Goal: Task Accomplishment & Management: Complete application form

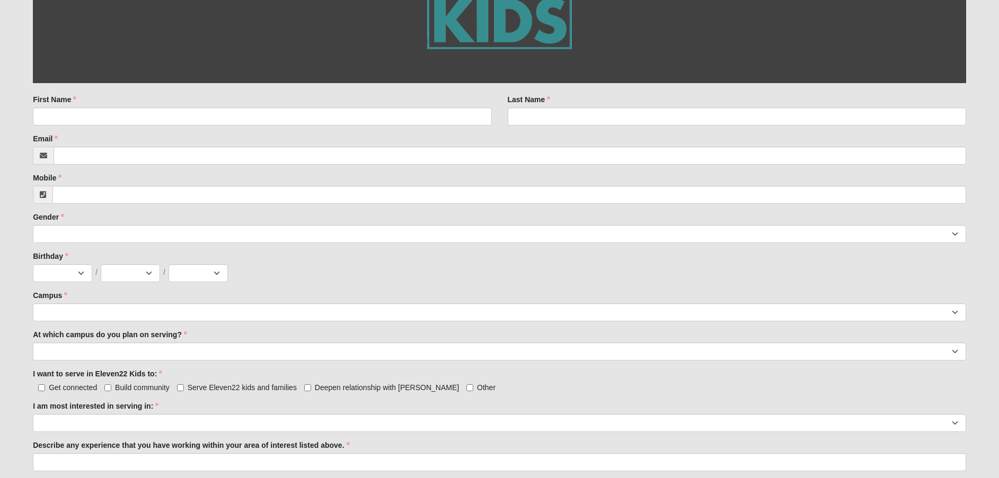
scroll to position [212, 0]
click at [101, 123] on input "First Name" at bounding box center [262, 117] width 458 height 18
click at [103, 116] on input "First Name" at bounding box center [262, 117] width 458 height 18
type input "[PERSON_NAME]"
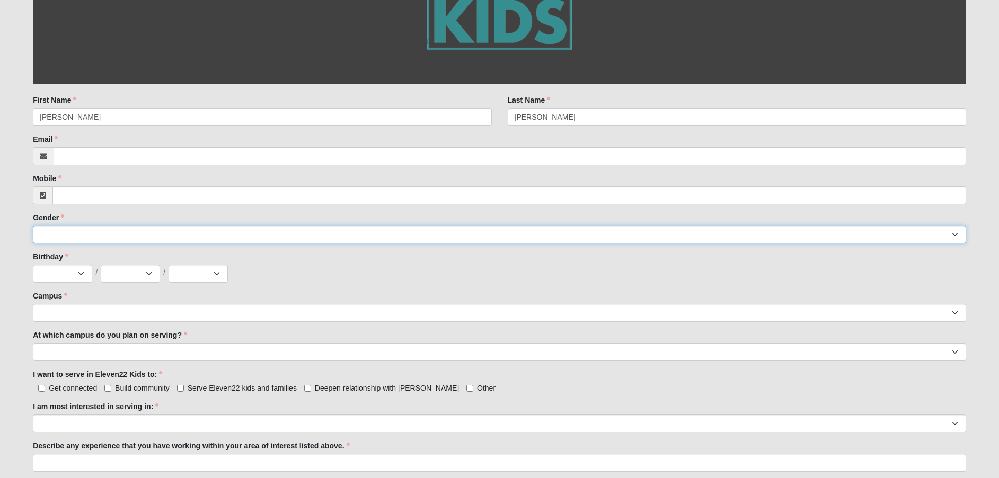
click at [75, 237] on select "[DEMOGRAPHIC_DATA] [DEMOGRAPHIC_DATA]" at bounding box center [499, 235] width 933 height 18
select select "2"
click at [33, 226] on select "[DEMOGRAPHIC_DATA] [DEMOGRAPHIC_DATA]" at bounding box center [499, 235] width 933 height 18
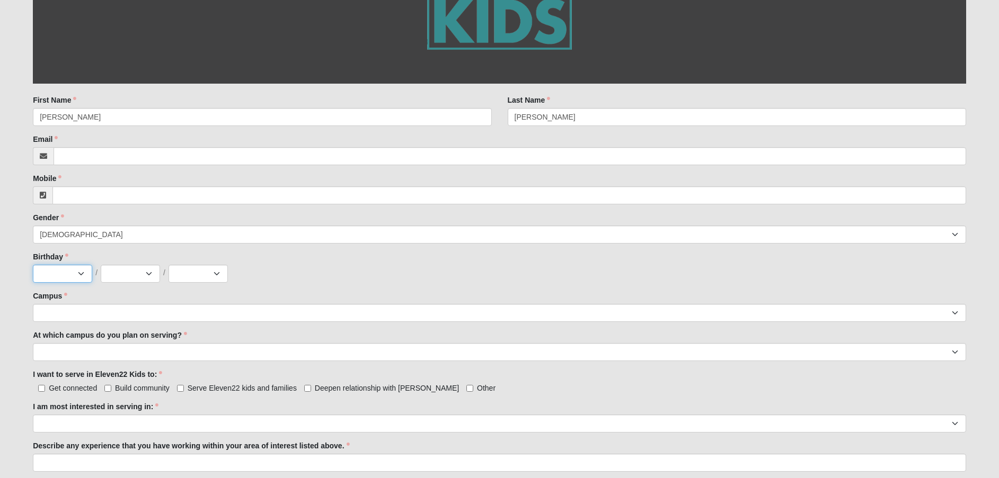
click at [78, 275] on select "Jan Feb Mar Apr May Jun [DATE] Aug Sep Oct Nov Dec" at bounding box center [62, 274] width 59 height 18
select select "12"
click at [33, 265] on select "Jan Feb Mar Apr May Jun [DATE] Aug Sep Oct Nov Dec" at bounding box center [62, 274] width 59 height 18
click at [124, 277] on select "1 2 3 4 5 6 7 8 9 10 11 12 13 14 15 16 17 18 19 20 21 22 23 24 25 26 27 28 29 3…" at bounding box center [130, 274] width 59 height 18
select select "24"
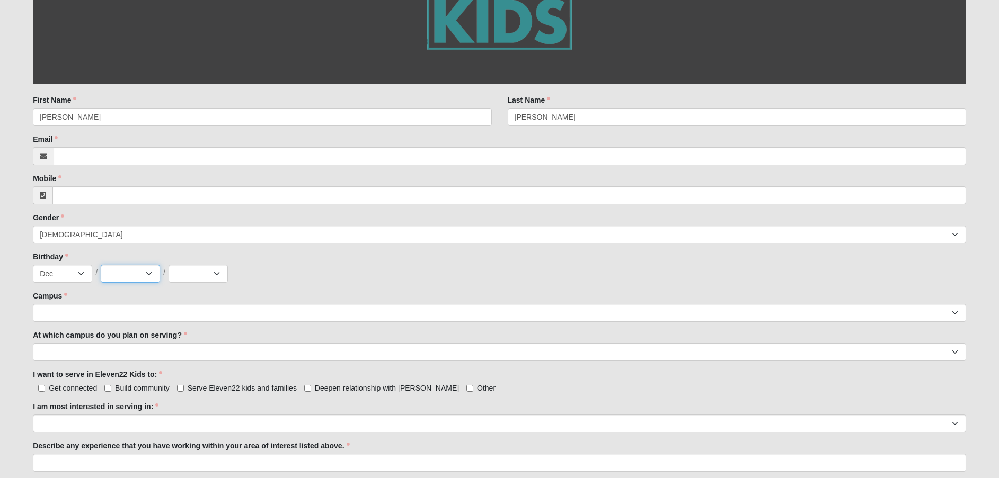
click at [101, 265] on select "1 2 3 4 5 6 7 8 9 10 11 12 13 14 15 16 17 18 19 20 21 22 23 24 25 26 27 28 29 3…" at bounding box center [130, 274] width 59 height 18
click at [193, 278] on select "2025 2024 2023 2022 2021 2020 2019 2018 2017 2016 2015 2014 2013 2012 2011 2010…" at bounding box center [197, 274] width 59 height 18
select select "2012"
click at [168, 265] on select "2025 2024 2023 2022 2021 2020 2019 2018 2017 2016 2015 2014 2013 2012 2011 2010…" at bounding box center [197, 274] width 59 height 18
click at [89, 314] on select "Arlington Baymeadows Eleven22 Online [PERSON_NAME][GEOGRAPHIC_DATA] Jesup [GEOG…" at bounding box center [499, 313] width 933 height 18
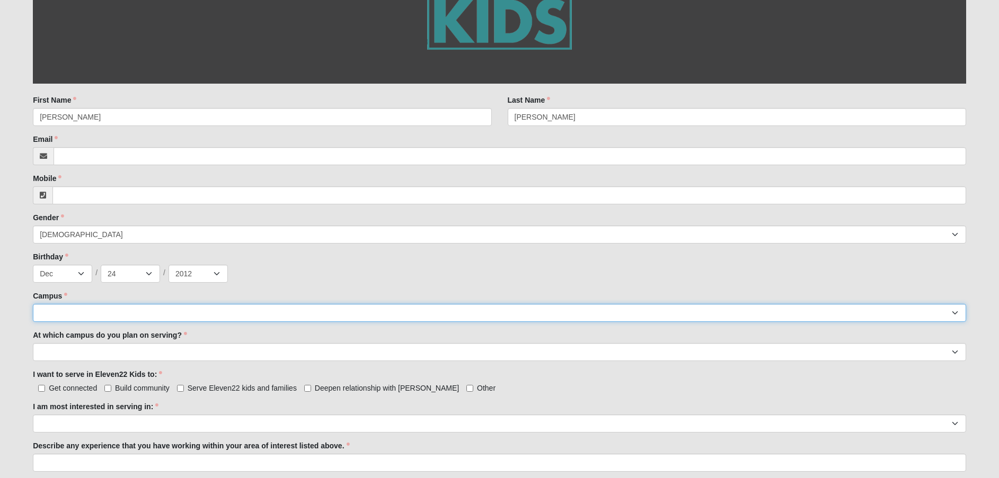
select select "13"
click at [33, 304] on select "Arlington Baymeadows Eleven22 Online [PERSON_NAME][GEOGRAPHIC_DATA] Jesup [GEOG…" at bounding box center [499, 313] width 933 height 18
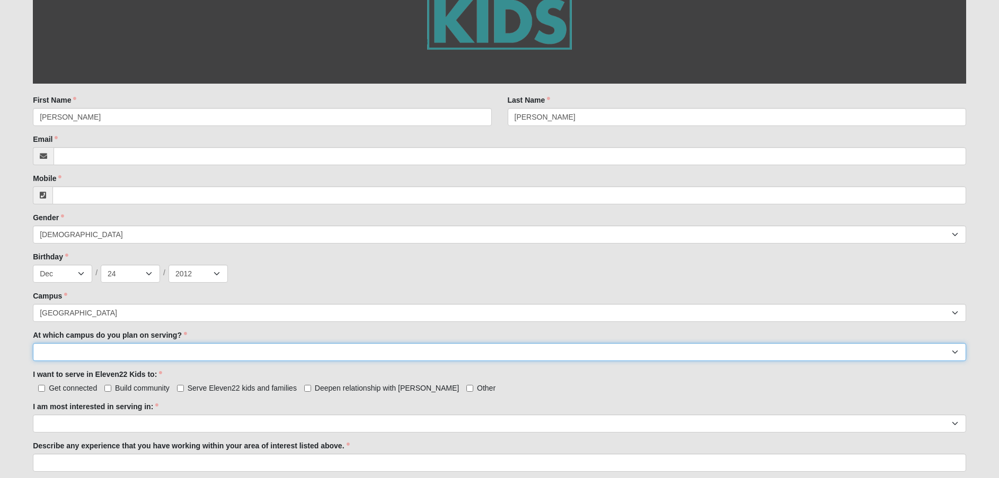
click at [189, 355] on select "[GEOGRAPHIC_DATA] [PERSON_NAME][GEOGRAPHIC_DATA] [GEOGRAPHIC_DATA] [GEOGRAPHIC_…" at bounding box center [499, 352] width 933 height 18
select select "[GEOGRAPHIC_DATA]"
click at [33, 343] on select "[GEOGRAPHIC_DATA] [PERSON_NAME][GEOGRAPHIC_DATA] [GEOGRAPHIC_DATA] [GEOGRAPHIC_…" at bounding box center [499, 352] width 933 height 18
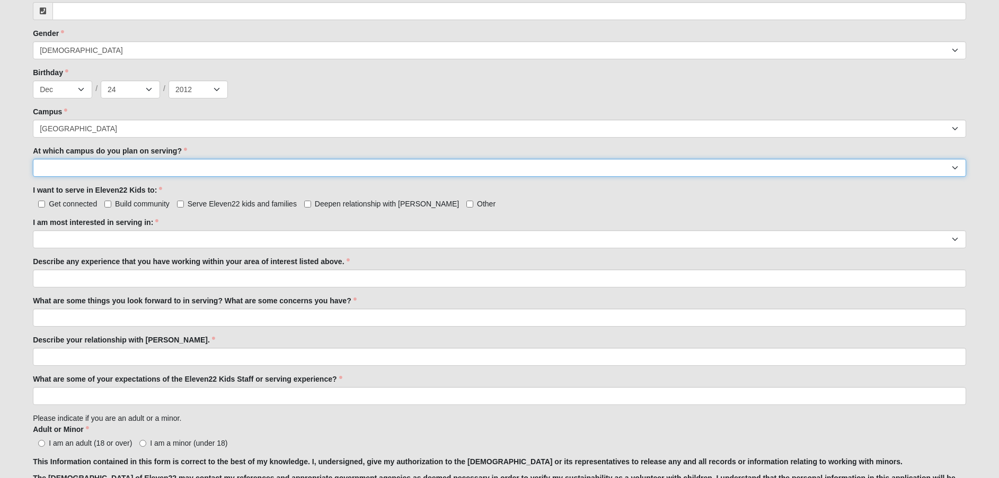
scroll to position [424, 0]
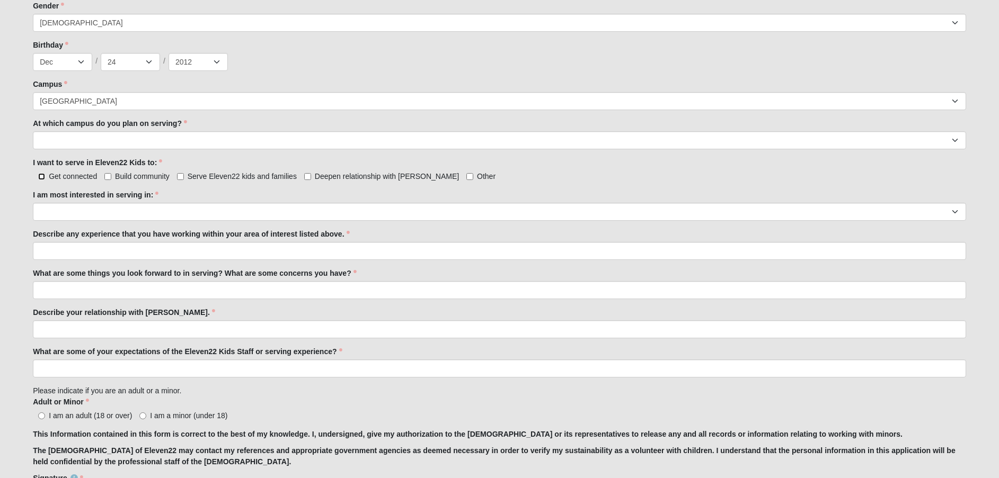
click at [41, 178] on input "Get connected" at bounding box center [41, 176] width 7 height 7
checkbox input "true"
click at [108, 178] on input "Build community" at bounding box center [107, 176] width 7 height 7
checkbox input "true"
click at [181, 177] on input "Serve Eleven22 kids and families" at bounding box center [180, 176] width 7 height 7
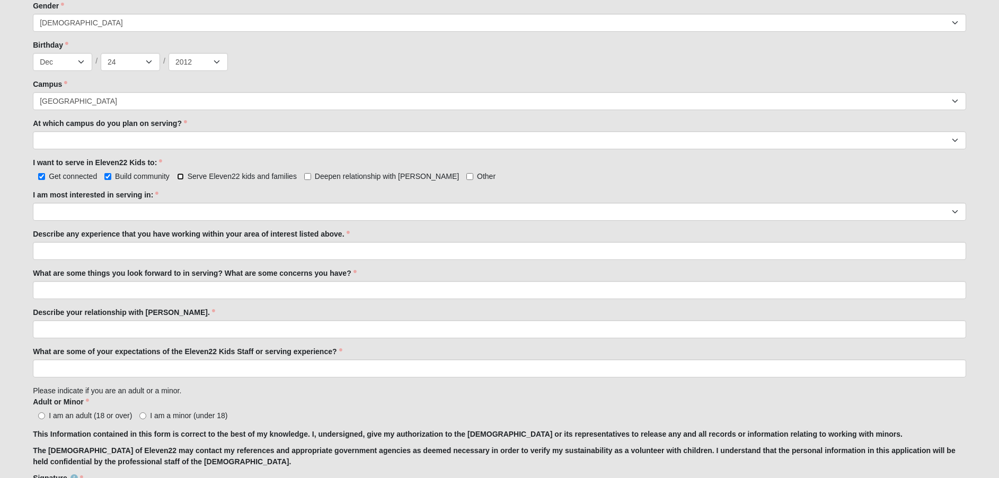
checkbox input "true"
click at [308, 177] on input "Deepen relationship with [PERSON_NAME]" at bounding box center [307, 176] width 7 height 7
checkbox input "true"
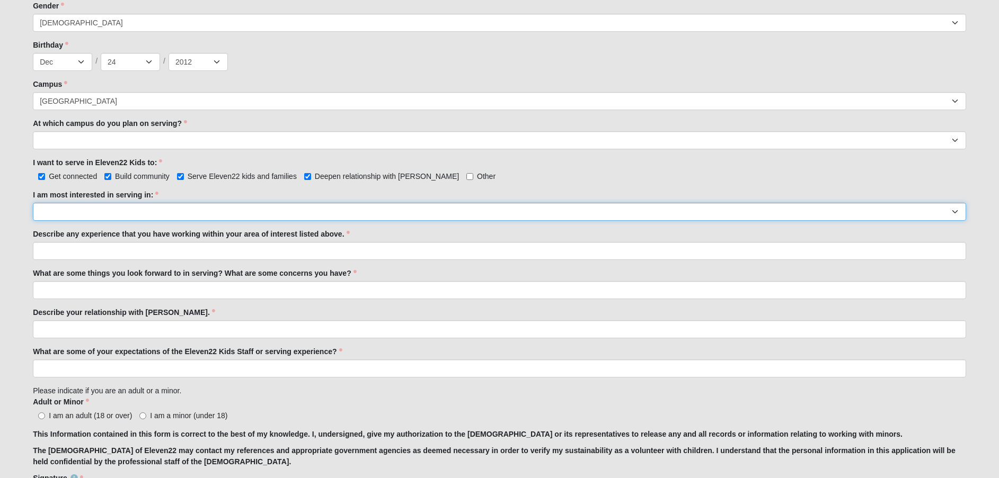
click at [69, 211] on select "Registration Tour Guide Preschool Disciple Group Leader Elementary Disciple Gro…" at bounding box center [499, 212] width 933 height 18
select select "Undecided"
click at [33, 203] on select "Registration Tour Guide Preschool Disciple Group Leader Elementary Disciple Gro…" at bounding box center [499, 212] width 933 height 18
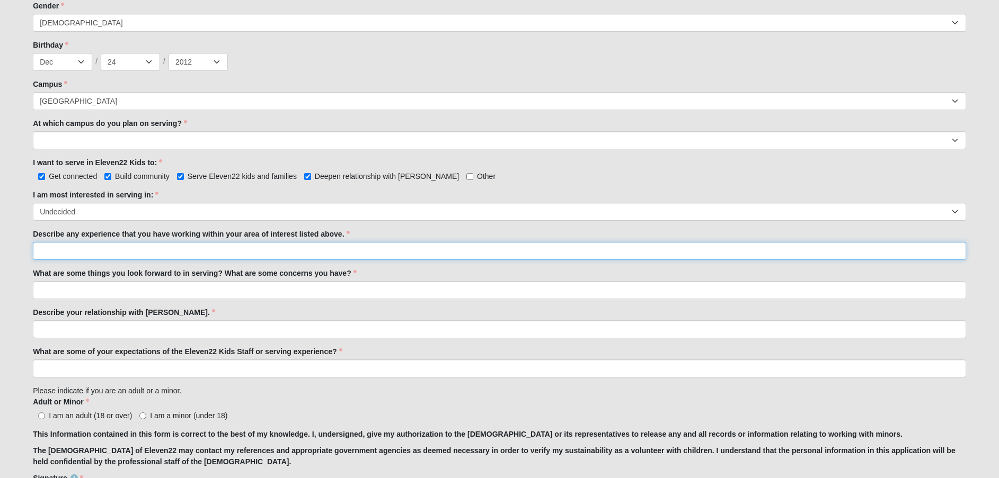
click at [87, 254] on input "Describe any experience that you have working within your area of interest list…" at bounding box center [499, 251] width 933 height 18
type input "none"
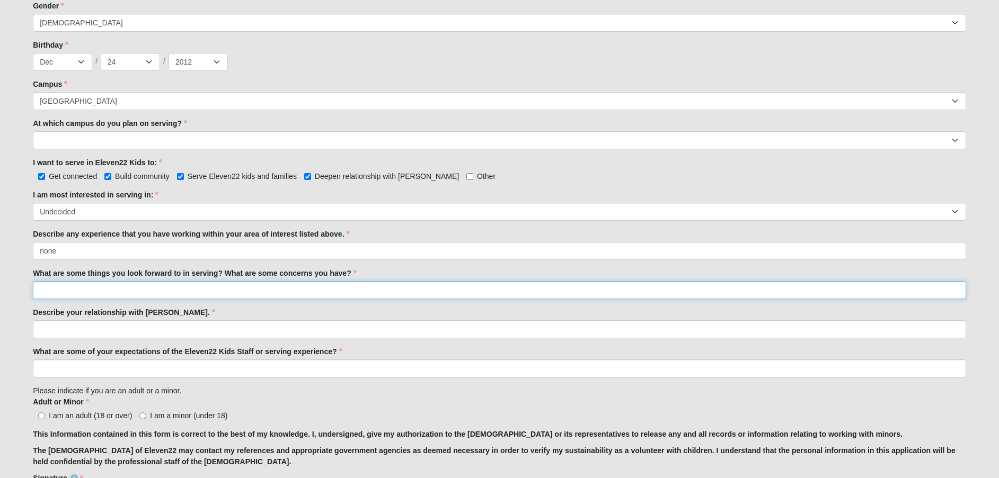
click at [111, 290] on input "What are some things you look forward to in serving? What are some concerns you…" at bounding box center [499, 290] width 933 height 18
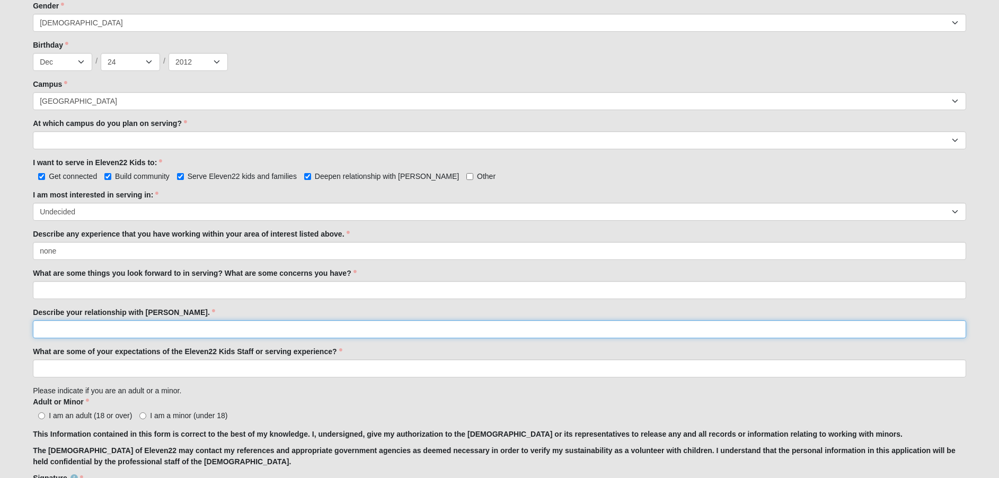
click at [63, 328] on input "Describe your relationship with [PERSON_NAME]." at bounding box center [499, 329] width 933 height 18
type input "good"
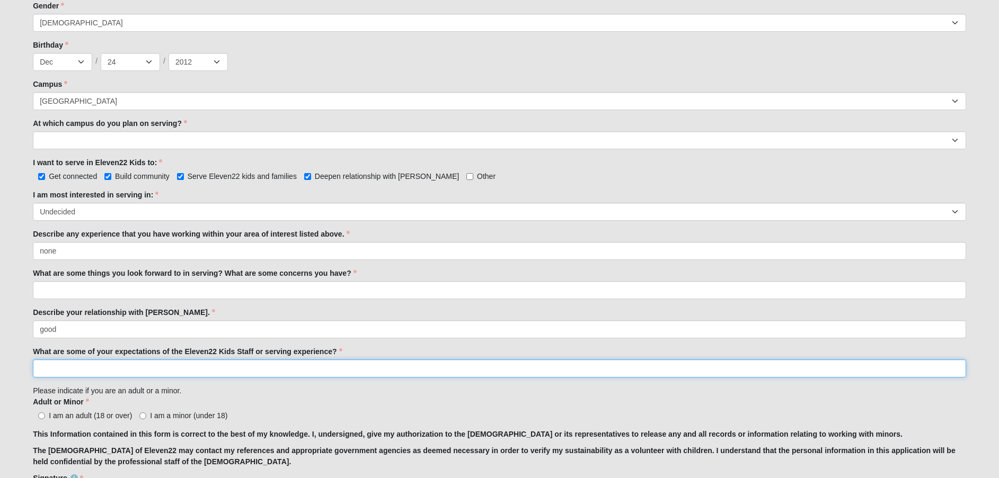
click at [100, 370] on input "What are some of your expectations of the Eleven22 Kids Staff or serving experi…" at bounding box center [499, 369] width 933 height 18
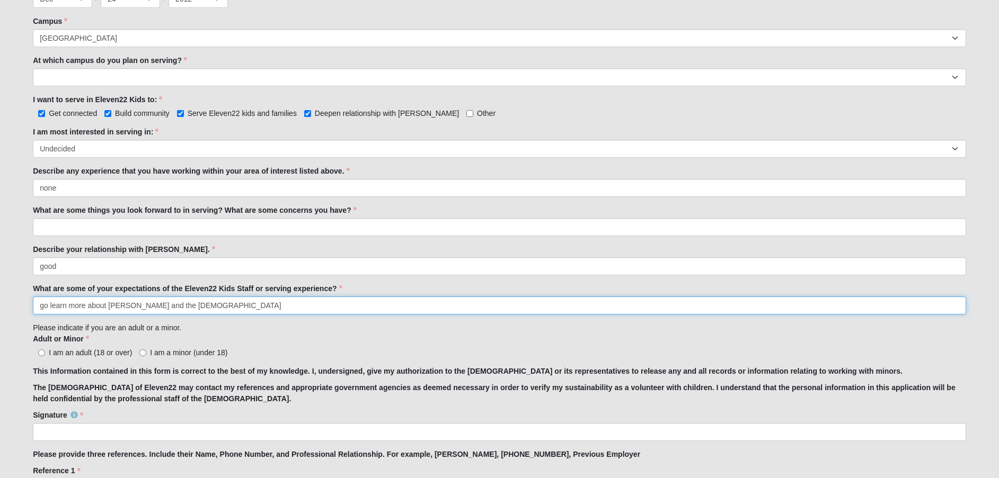
scroll to position [530, 0]
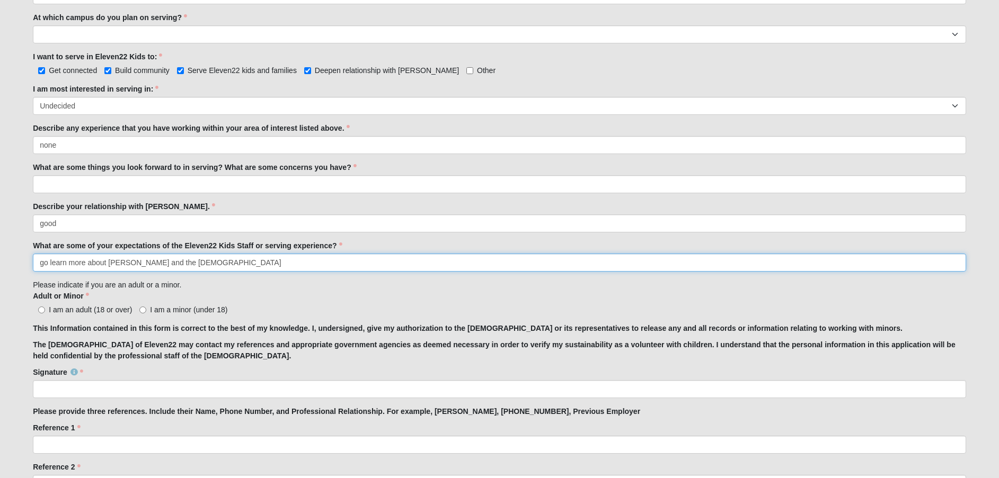
type input "go learn more about [PERSON_NAME] and the [DEMOGRAPHIC_DATA]"
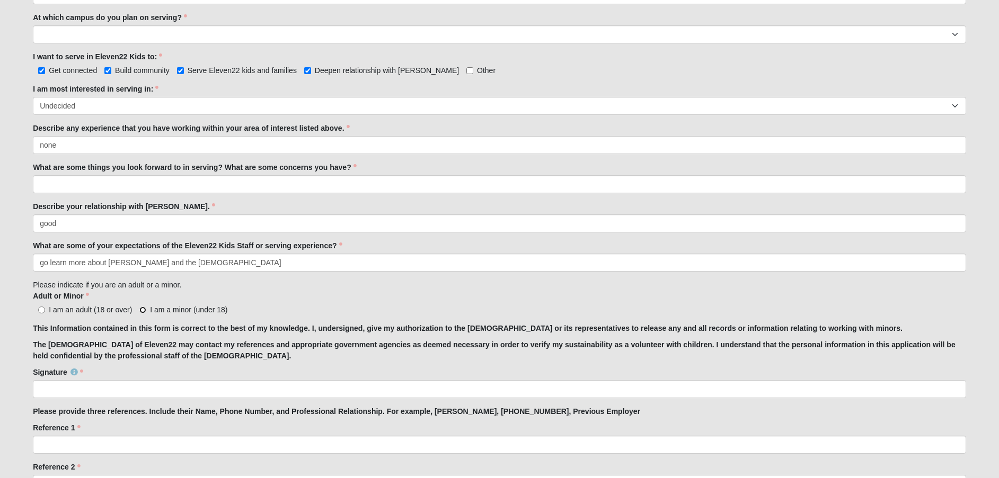
click at [145, 310] on input "I am a minor (under 18)" at bounding box center [142, 310] width 7 height 7
radio input "true"
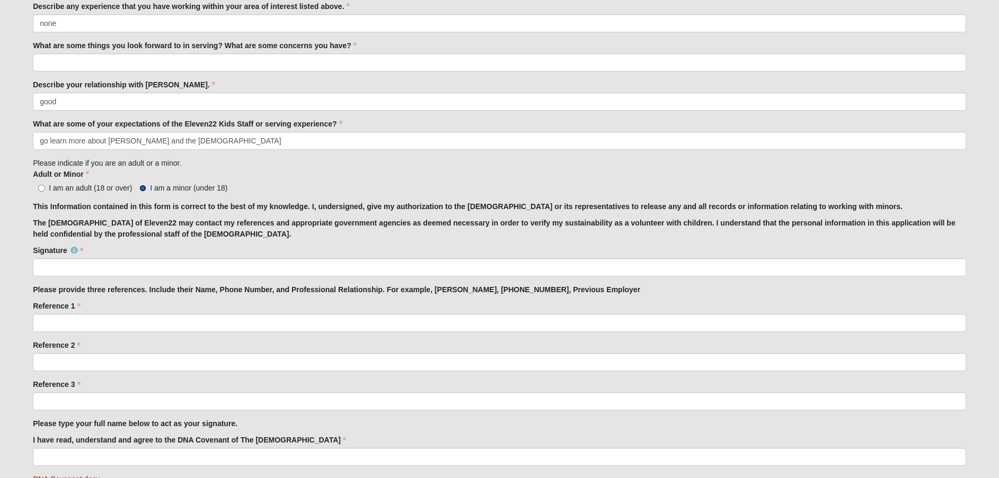
scroll to position [738, 0]
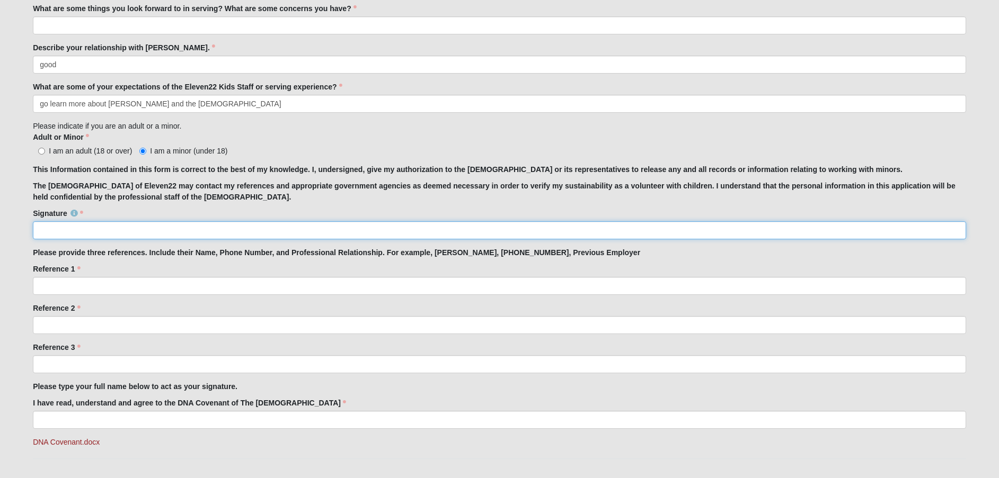
click at [109, 231] on input "Signature" at bounding box center [499, 230] width 933 height 18
type input "[PERSON_NAME]"
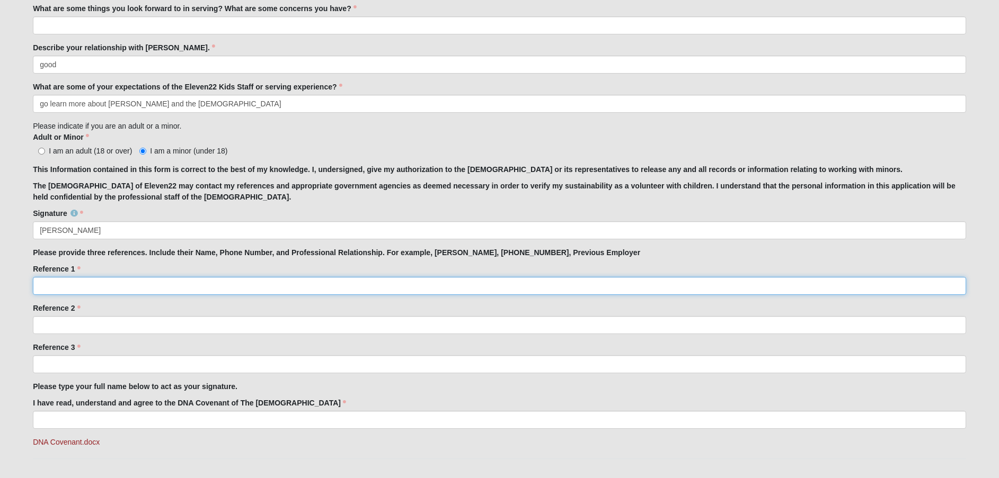
click at [117, 289] on input "Reference 1" at bounding box center [499, 286] width 933 height 18
type input "[PERSON_NAME]"
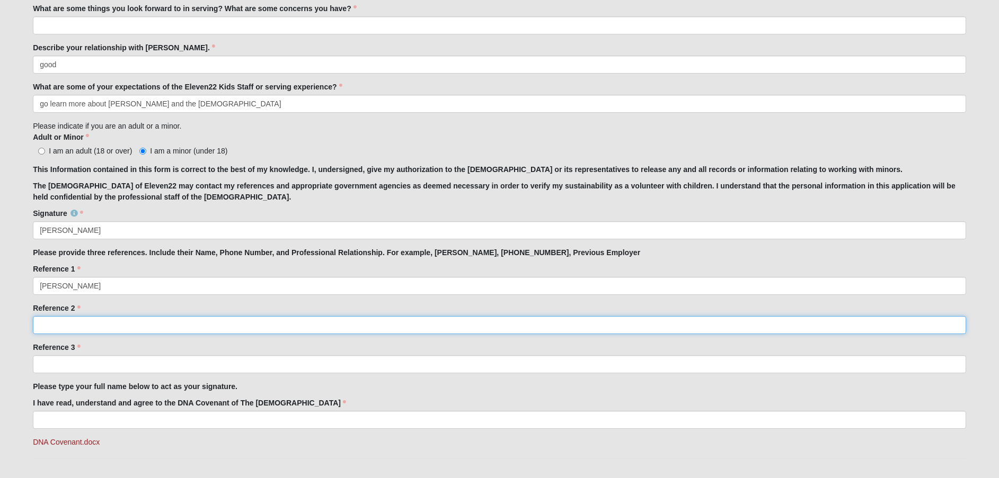
click at [101, 319] on input "Reference 2" at bounding box center [499, 325] width 933 height 18
type input "[PERSON_NAME]"
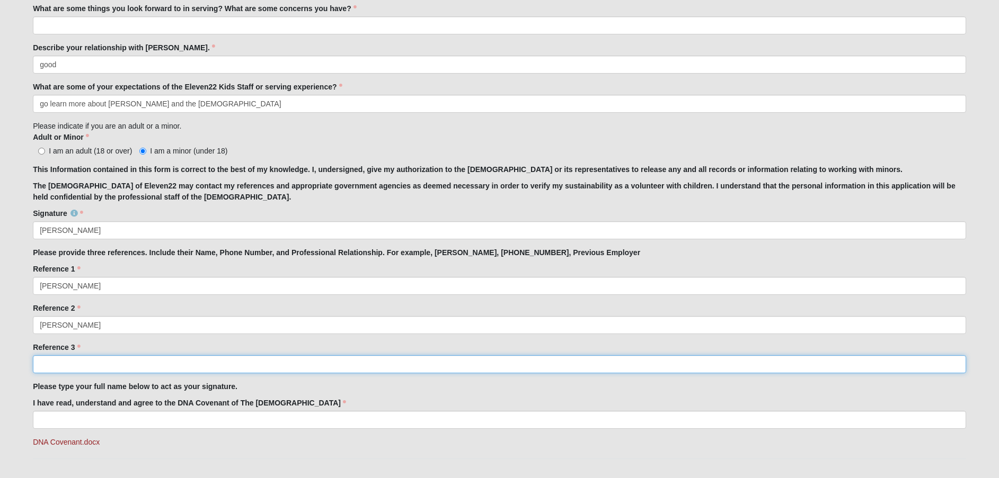
click at [84, 362] on input "Reference 3" at bounding box center [499, 364] width 933 height 18
type input "[PERSON_NAME] English"
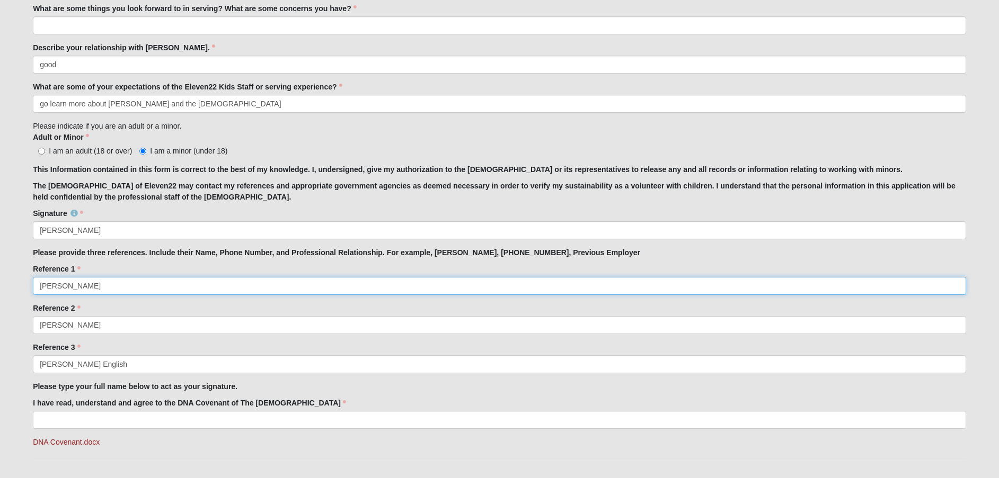
click at [94, 288] on input "[PERSON_NAME]" at bounding box center [499, 286] width 933 height 18
type input "[PERSON_NAME] [PHONE_NUMBER]"
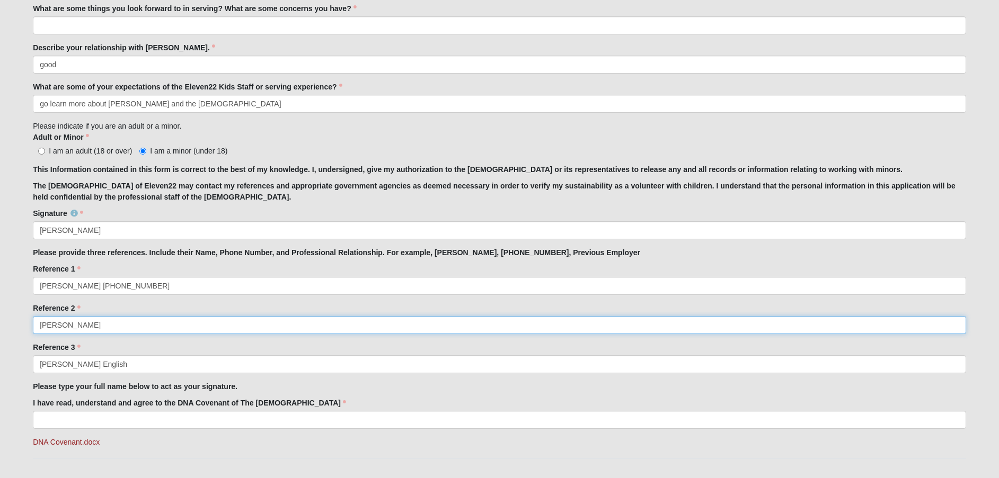
click at [108, 326] on input "[PERSON_NAME]" at bounding box center [499, 325] width 933 height 18
type input "[PERSON_NAME] [PHONE_NUMBER]"
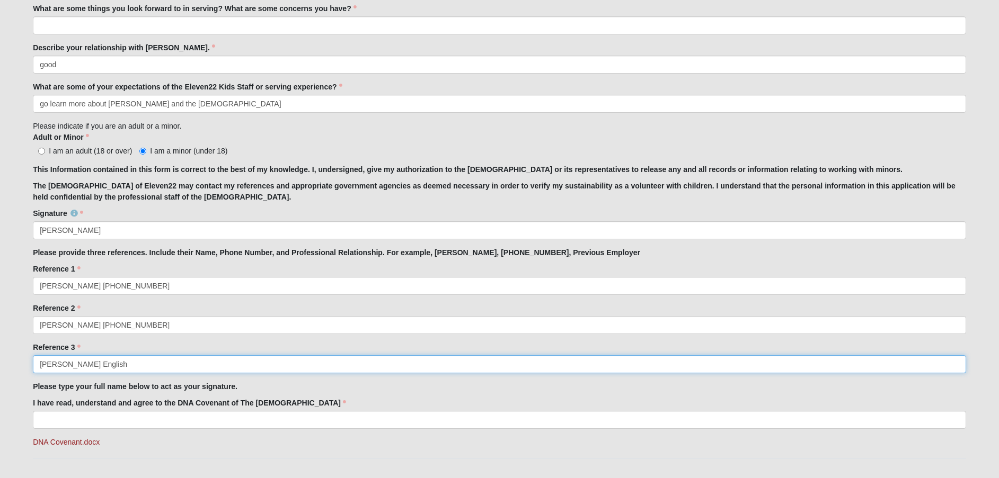
click at [102, 363] on input "[PERSON_NAME] English" at bounding box center [499, 364] width 933 height 18
click at [105, 362] on input "[PERSON_NAME] English 7572024473" at bounding box center [499, 364] width 933 height 18
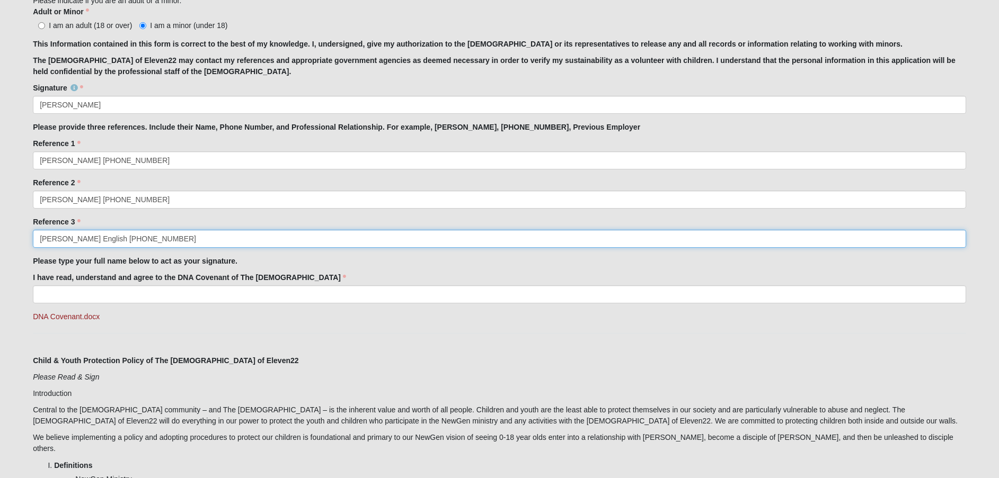
scroll to position [897, 0]
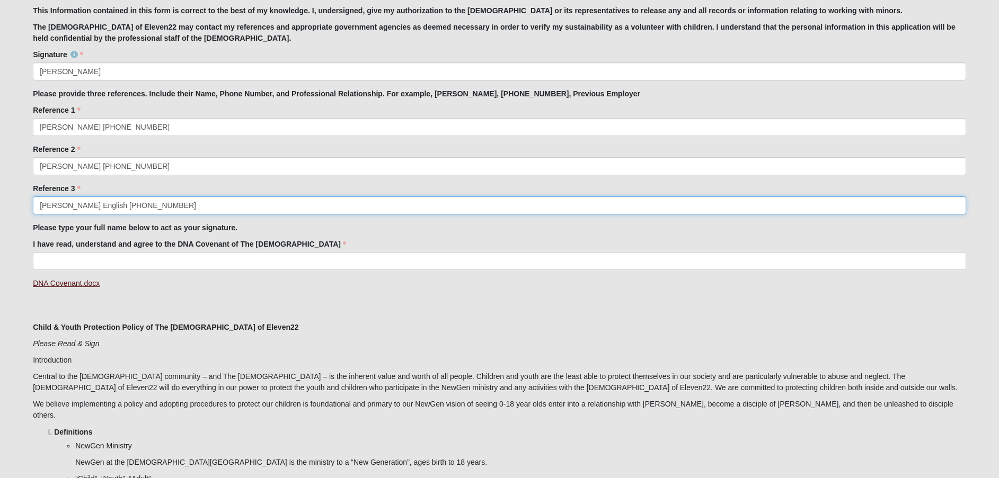
type input "[PERSON_NAME] English [PHONE_NUMBER]"
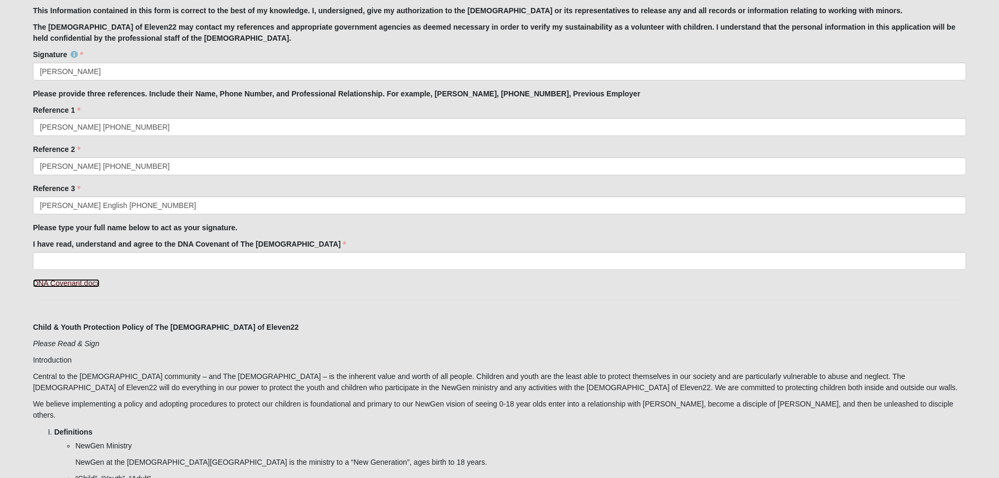
click at [76, 283] on link "DNA Covenant.docx" at bounding box center [66, 283] width 67 height 8
click at [99, 261] on input "I have read, understand and agree to the DNA Covenant of The [DEMOGRAPHIC_DATA]" at bounding box center [499, 261] width 933 height 18
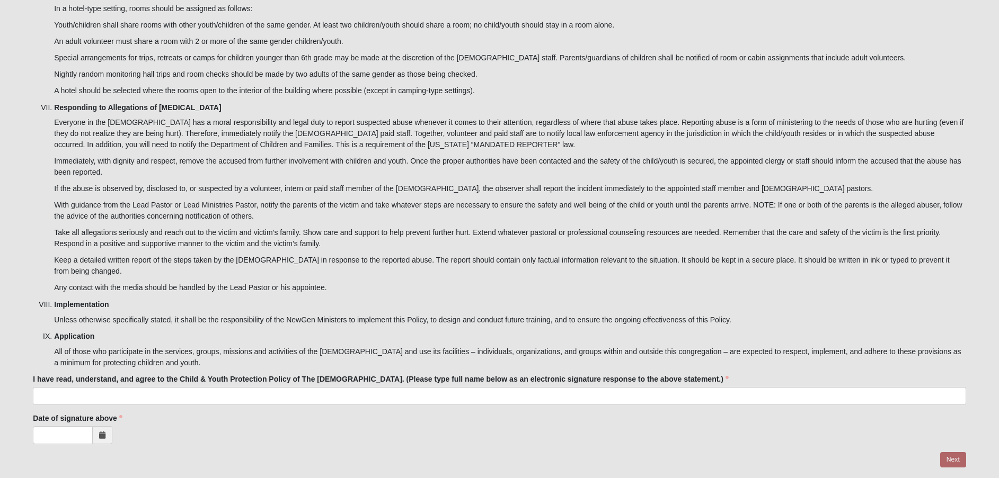
scroll to position [2797, 0]
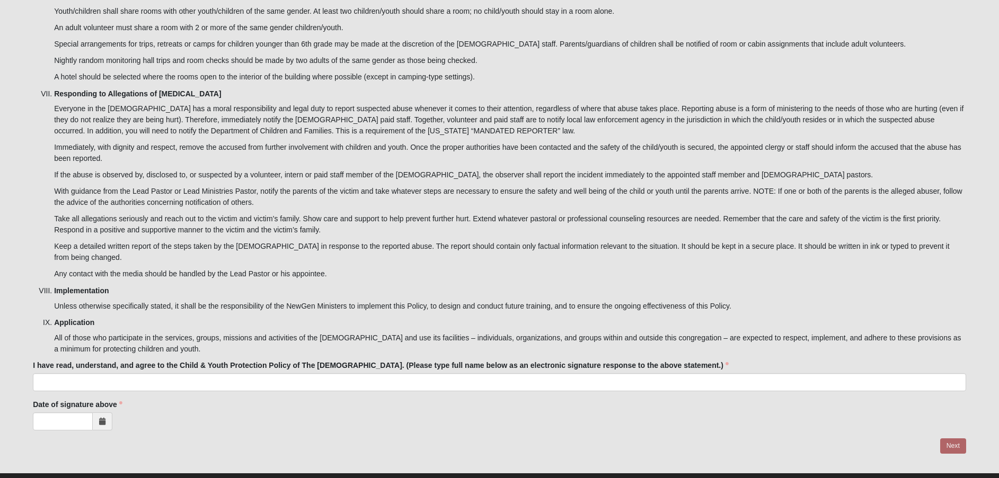
type input "[PERSON_NAME]"
click at [71, 373] on input "I have read, understand, and agree to the Child & Youth Protection Policy of Th…" at bounding box center [499, 382] width 933 height 18
type input "[PERSON_NAME]"
click at [109, 413] on span at bounding box center [103, 422] width 20 height 18
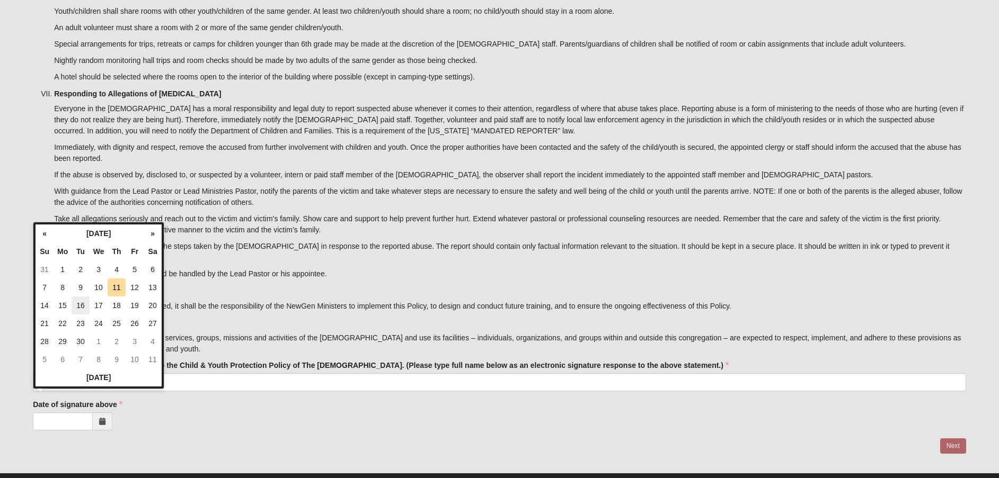
click at [81, 306] on td "16" at bounding box center [81, 306] width 18 height 18
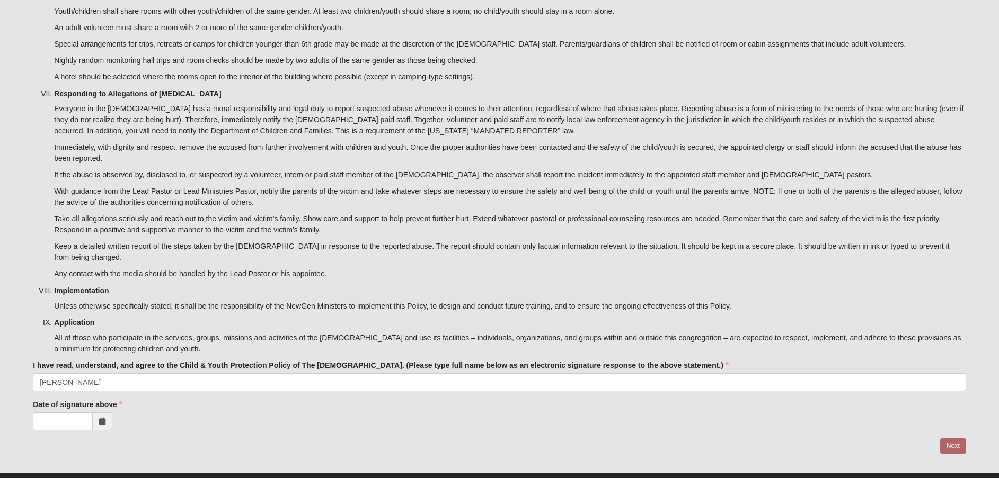
type input "[DATE]"
click at [944, 439] on div at bounding box center [499, 447] width 933 height 16
click at [954, 439] on div at bounding box center [499, 447] width 933 height 16
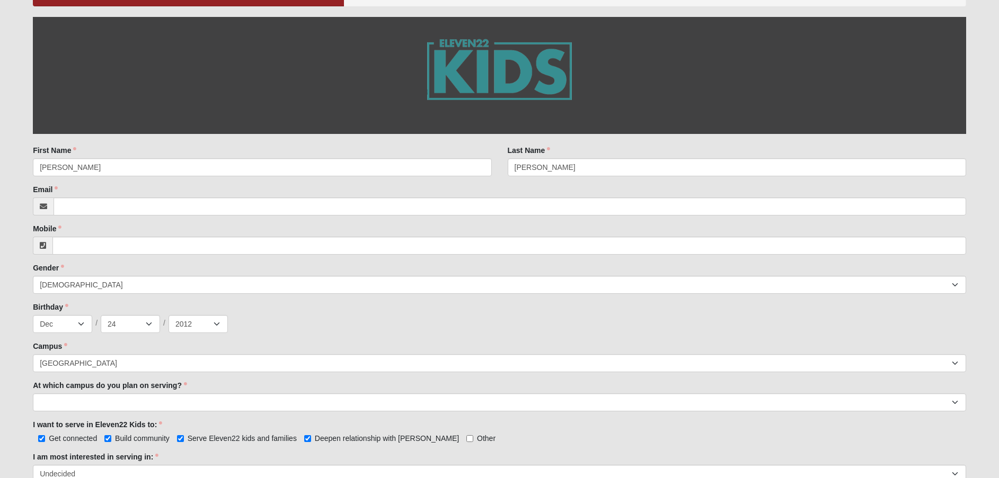
scroll to position [212, 0]
click at [72, 207] on input "Email" at bounding box center [510, 206] width 912 height 18
type input "[EMAIL_ADDRESS][DOMAIN_NAME]"
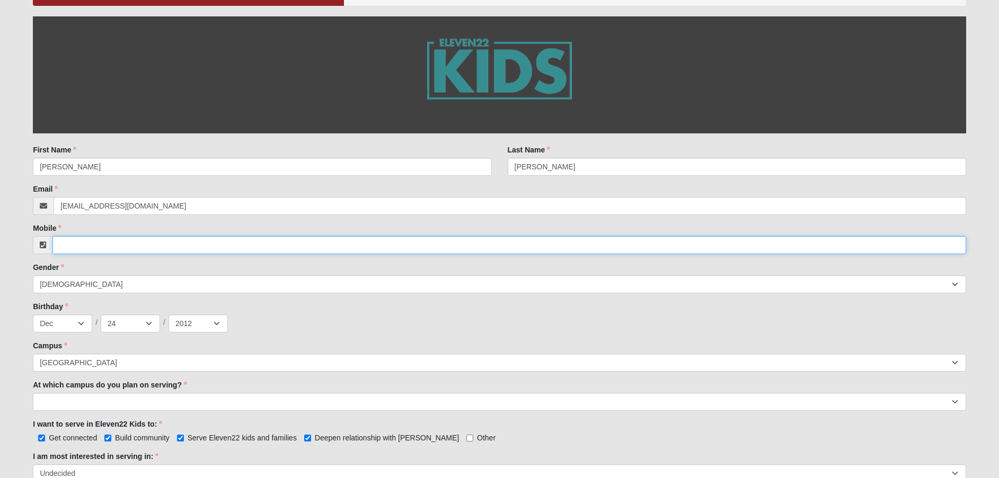
click at [81, 245] on input "Mobile" at bounding box center [508, 245] width 913 height 18
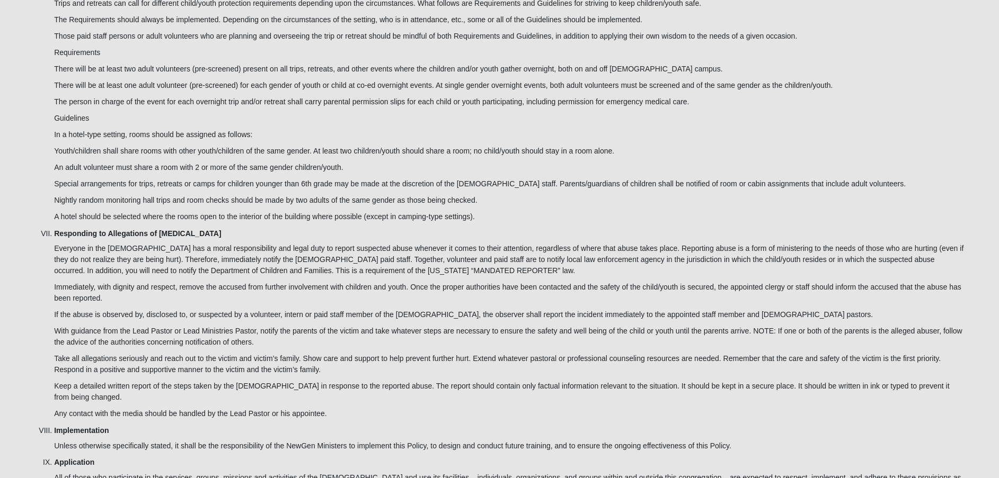
scroll to position [2797, 0]
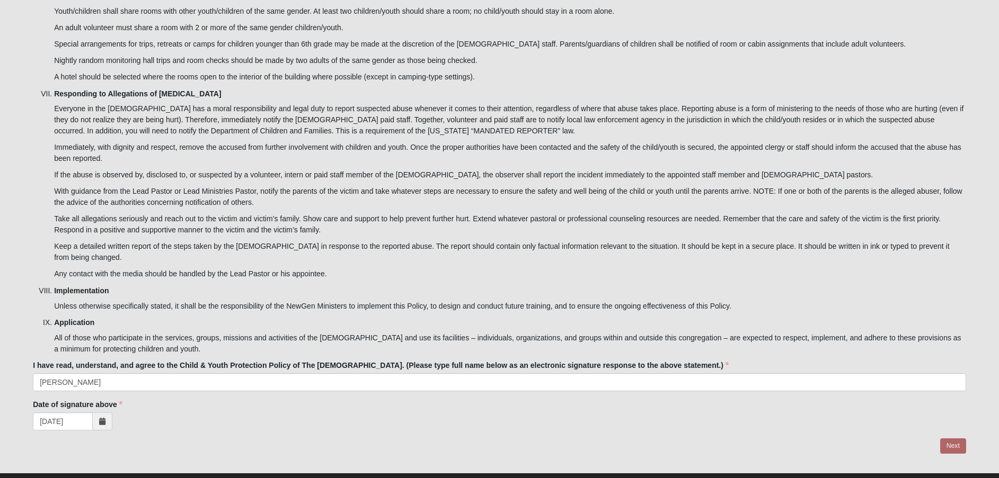
type input "[PHONE_NUMBER]"
click at [950, 439] on div at bounding box center [499, 447] width 933 height 16
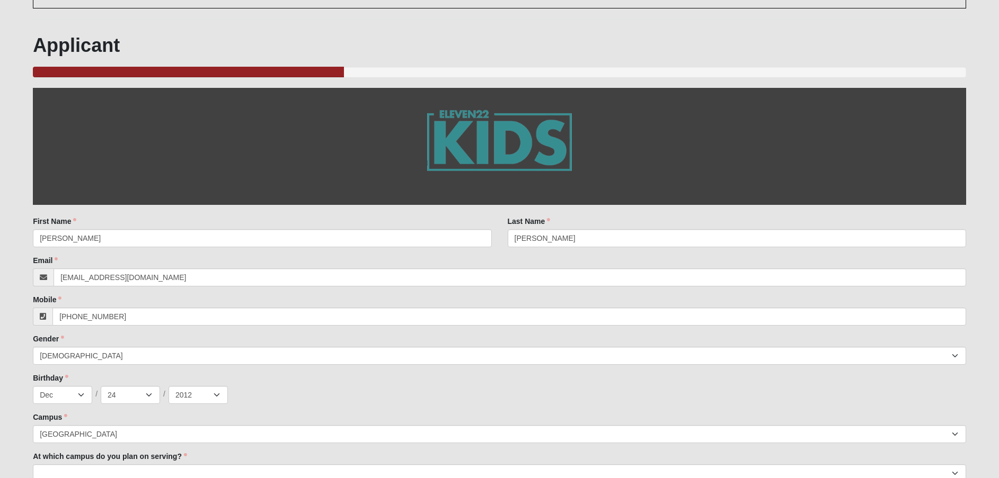
scroll to position [0, 0]
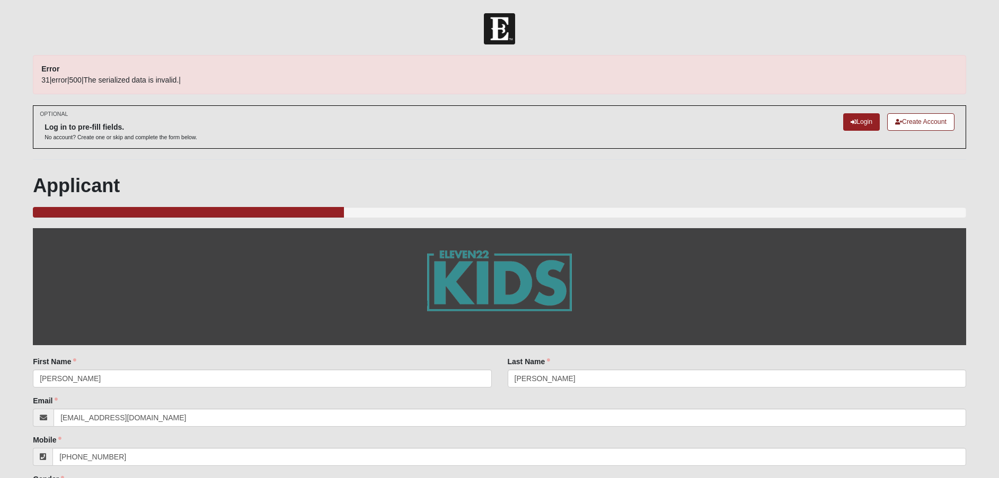
click at [118, 77] on span "31|error|500|The serialized data is invalid.|" at bounding box center [110, 80] width 139 height 8
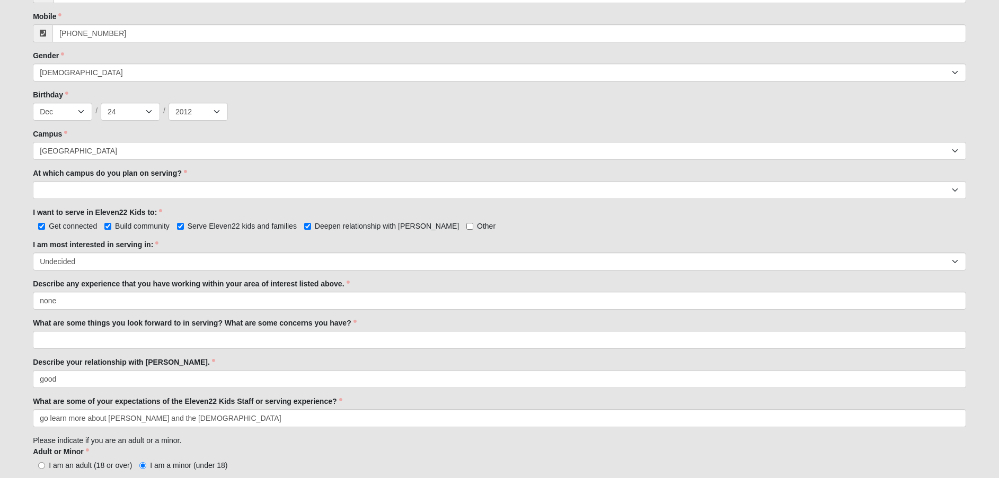
scroll to position [477, 0]
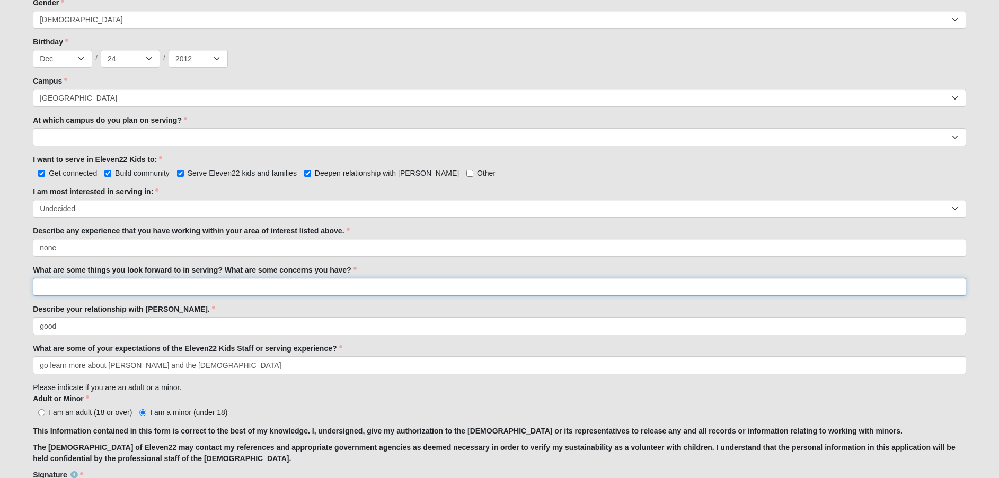
click at [103, 290] on input "What are some things you look forward to in serving? What are some concerns you…" at bounding box center [499, 287] width 933 height 18
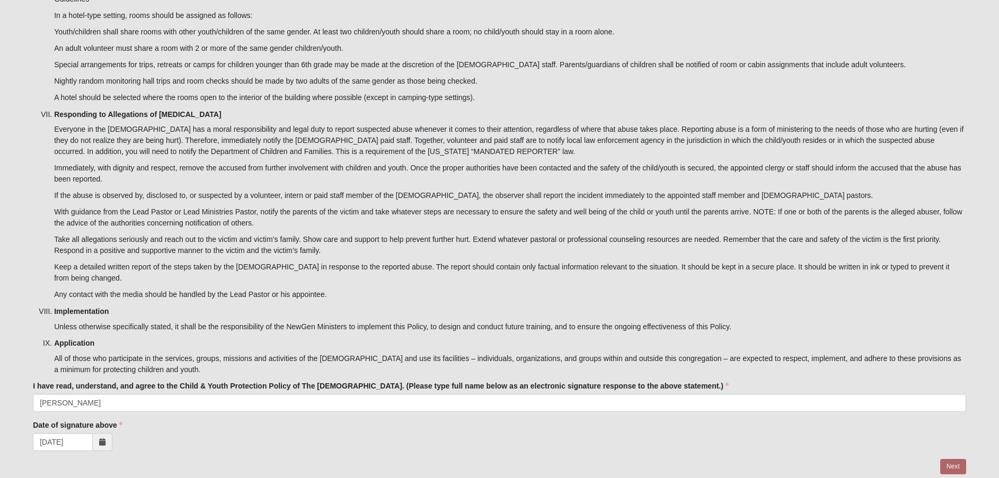
scroll to position [2797, 0]
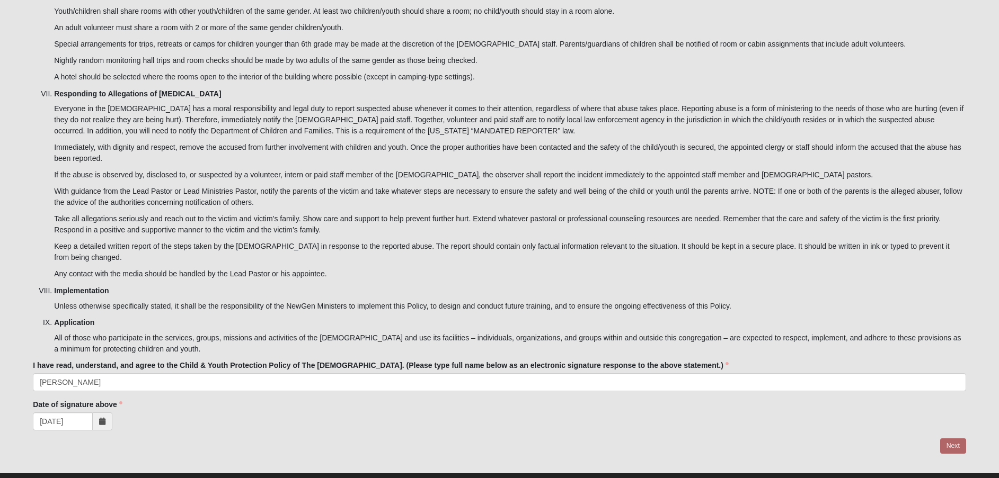
type input "not sure"
click at [951, 439] on div at bounding box center [499, 447] width 933 height 16
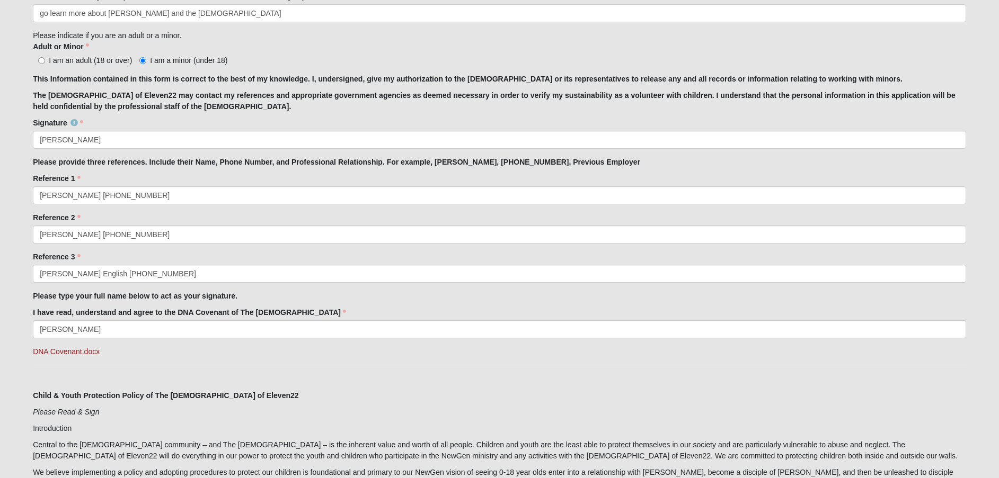
scroll to position [848, 0]
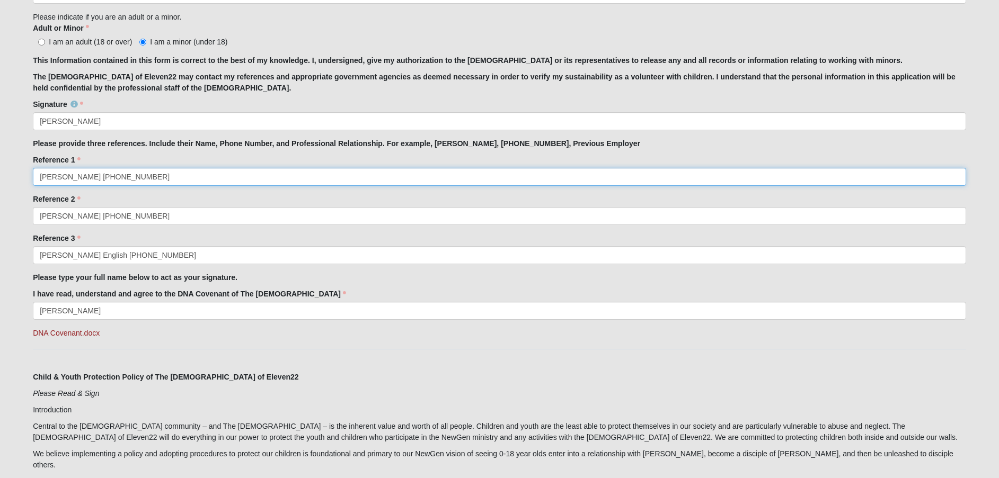
click at [171, 171] on input "[PERSON_NAME] [PHONE_NUMBER]" at bounding box center [499, 177] width 933 height 18
type input "[PERSON_NAME] [PHONE_NUMBER] Aunt/Guardian"
click at [166, 217] on input "[PERSON_NAME] [PHONE_NUMBER]" at bounding box center [499, 216] width 933 height 18
type input "[PERSON_NAME] [PHONE_NUMBER] Aunt"
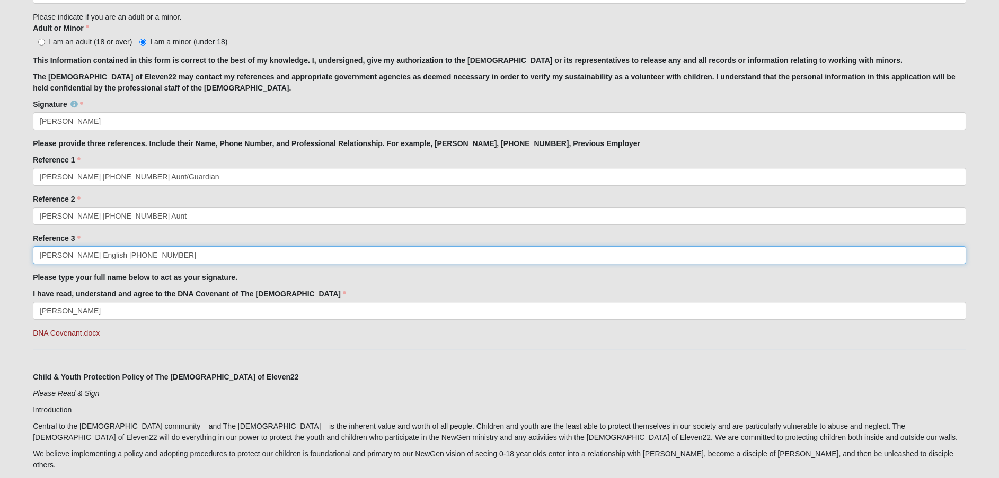
click at [152, 253] on input "[PERSON_NAME] English [PHONE_NUMBER]" at bounding box center [499, 255] width 933 height 18
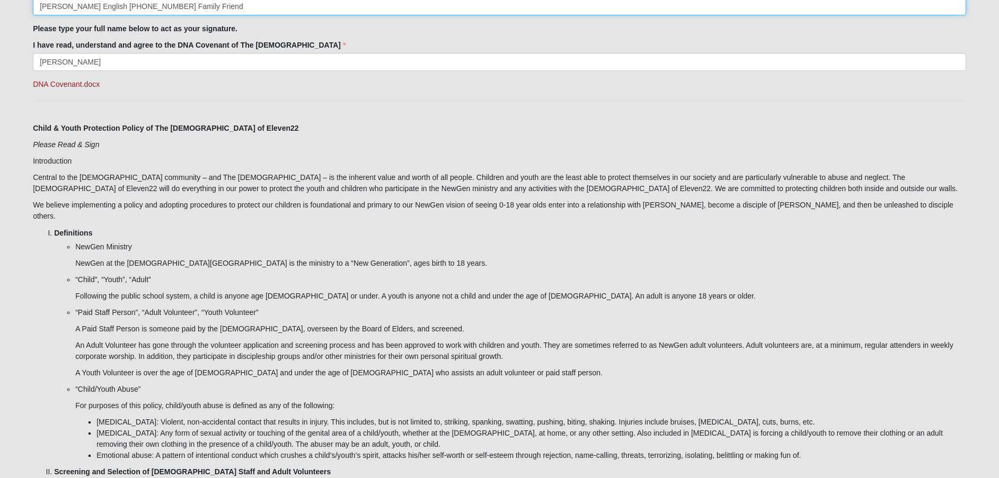
scroll to position [1165, 0]
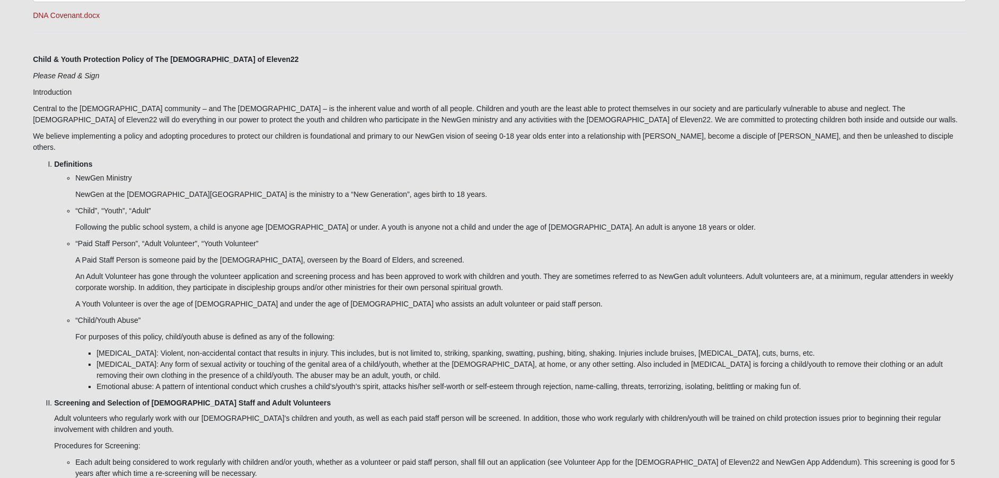
type input "[PERSON_NAME] English [PHONE_NUMBER] Family Friend"
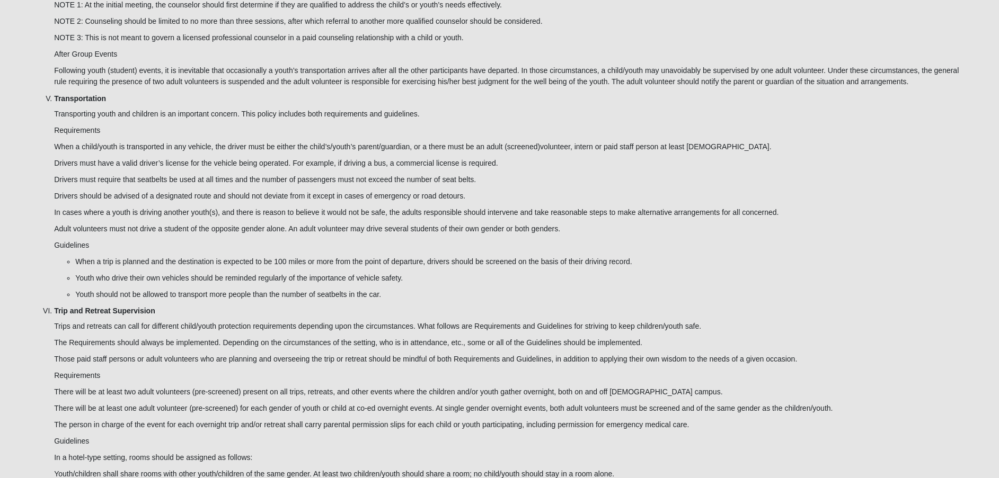
scroll to position [2797, 0]
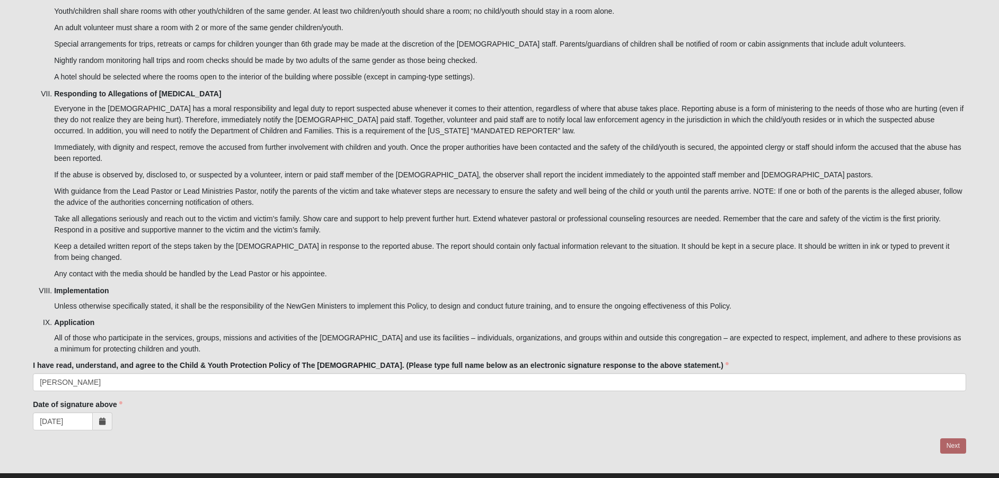
click at [954, 439] on div at bounding box center [499, 447] width 933 height 16
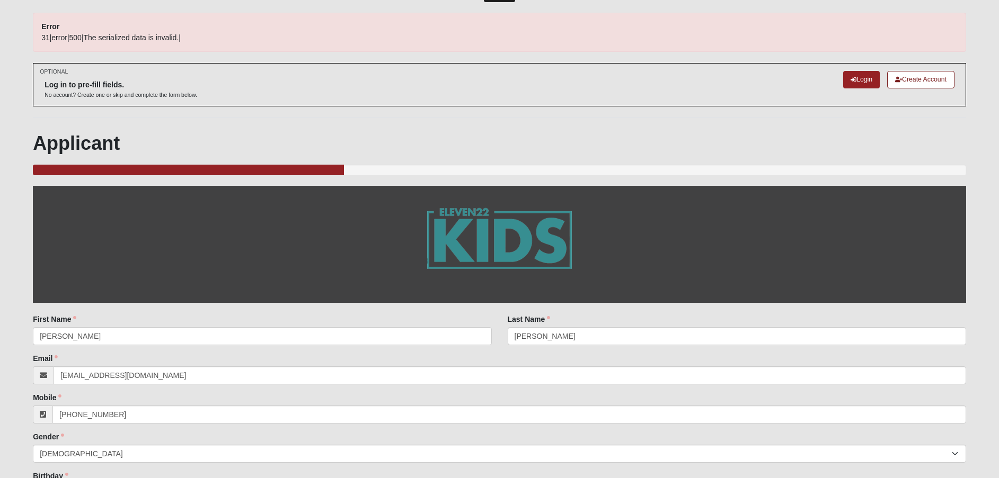
scroll to position [0, 0]
